Goal: Navigation & Orientation: Find specific page/section

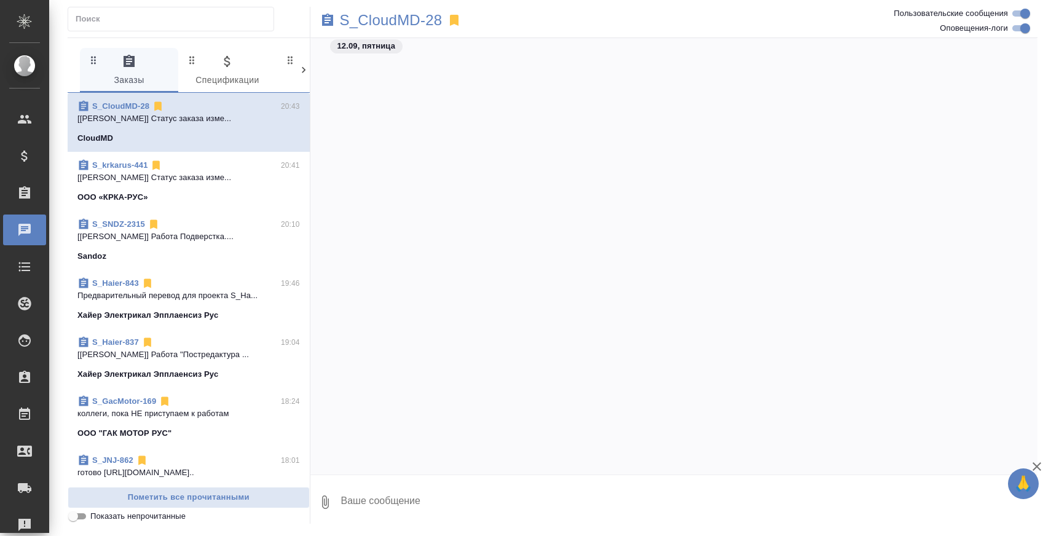
scroll to position [6677, 0]
